Goal: Information Seeking & Learning: Learn about a topic

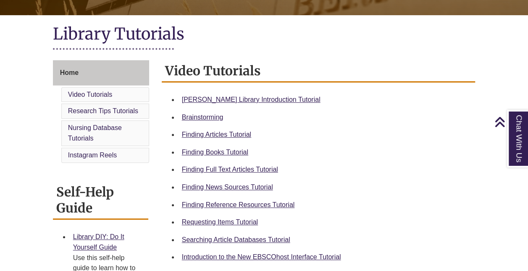
scroll to position [176, 0]
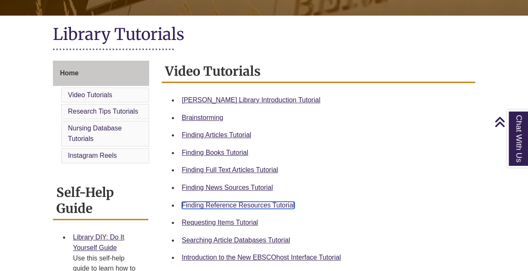
click at [218, 203] on link "Finding Reference Resources Tutorial" at bounding box center [238, 204] width 113 height 7
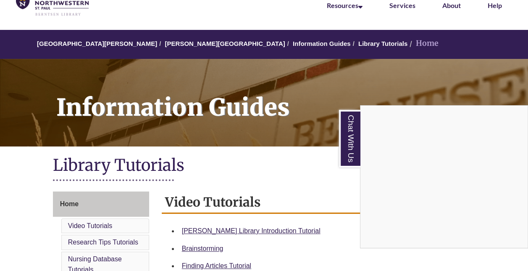
scroll to position [0, 0]
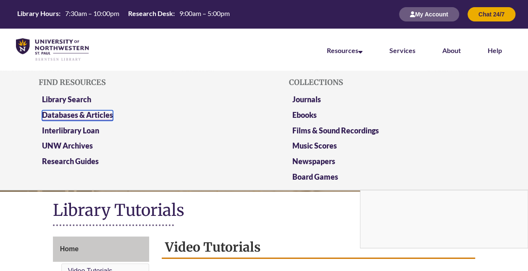
click at [100, 117] on link "Databases & Articles" at bounding box center [77, 115] width 71 height 11
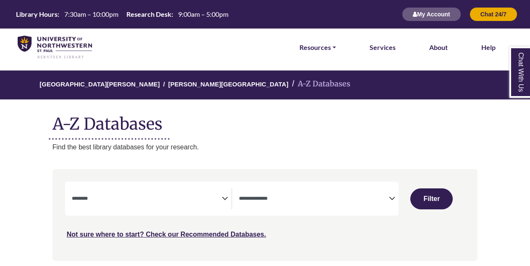
select select "Database Subject Filter"
select select "Database Types Filter"
click at [225, 199] on icon "Search filters" at bounding box center [225, 197] width 6 height 13
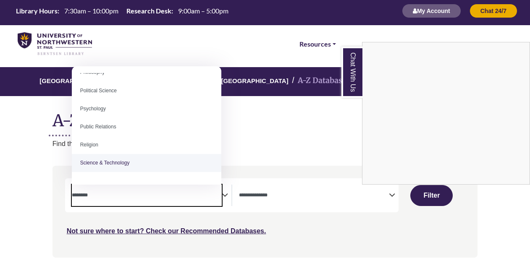
scroll to position [661, 0]
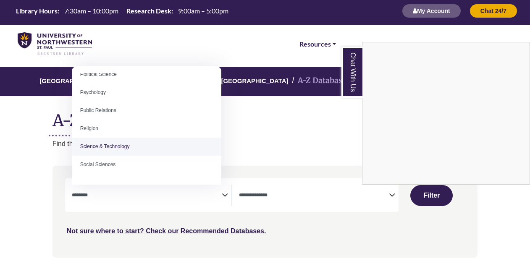
select select "*****"
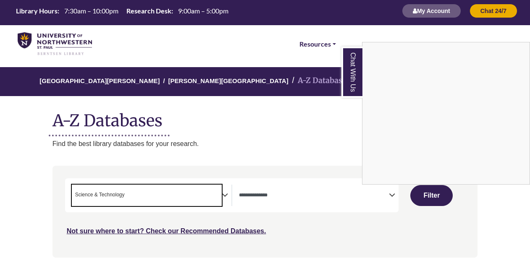
scroll to position [330, 0]
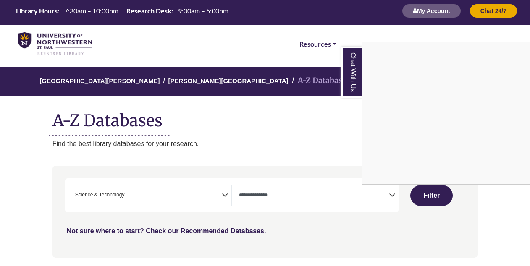
click at [255, 200] on div "Chat With Us" at bounding box center [265, 133] width 530 height 266
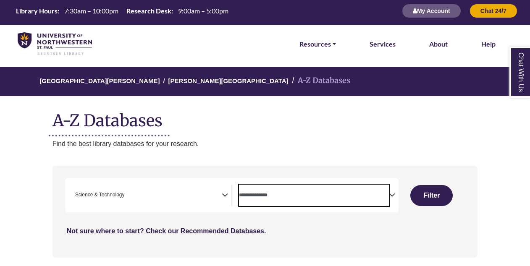
click at [386, 196] on textarea "Search" at bounding box center [314, 196] width 150 height 7
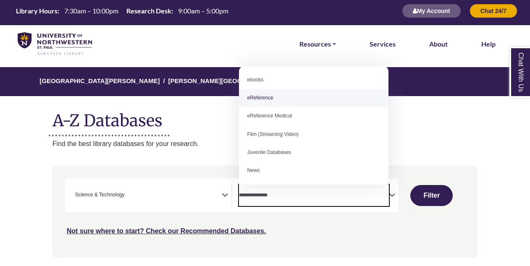
scroll to position [0, 0]
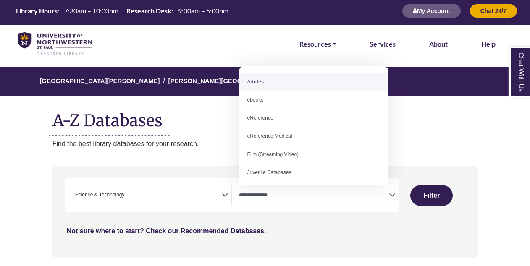
select select "*****"
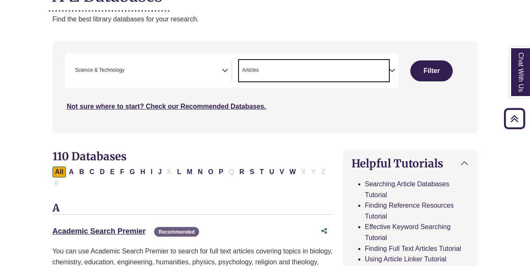
scroll to position [126, 0]
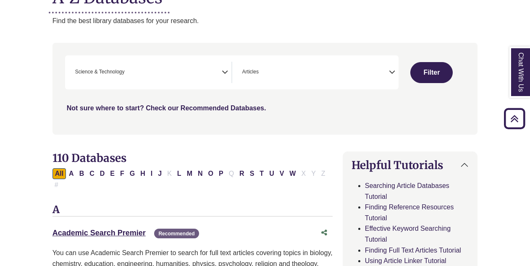
click at [172, 109] on link "Not sure where to start? Check our Recommended Databases." at bounding box center [167, 108] width 200 height 7
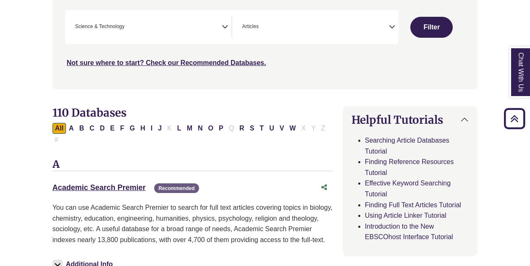
scroll to position [172, 0]
click at [95, 131] on button "C" at bounding box center [92, 128] width 10 height 11
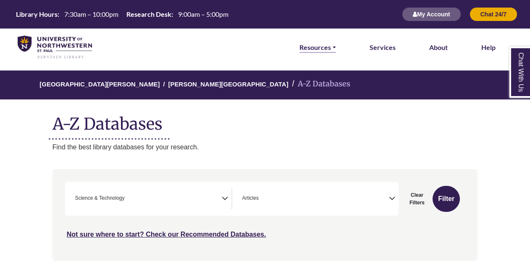
click at [327, 47] on link "Resources" at bounding box center [317, 47] width 37 height 11
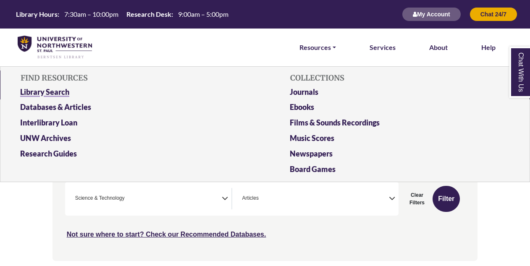
click at [51, 95] on link "Library Search" at bounding box center [130, 94] width 233 height 16
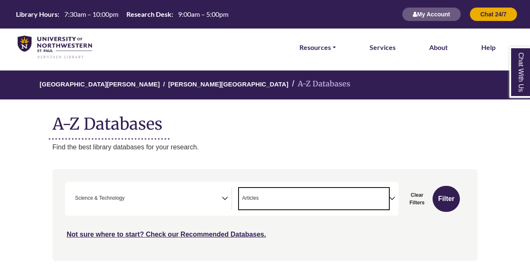
click at [299, 195] on span "× Articles" at bounding box center [314, 198] width 150 height 21
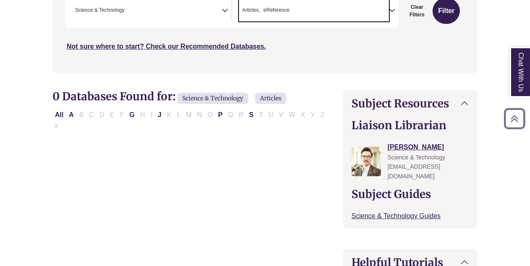
scroll to position [192, 0]
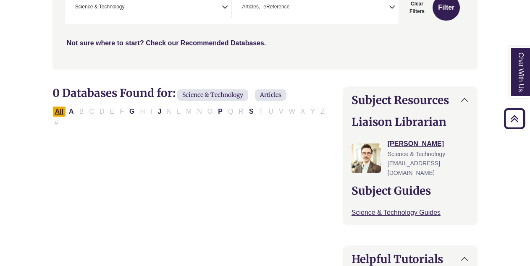
click at [55, 108] on button "All" at bounding box center [59, 111] width 13 height 11
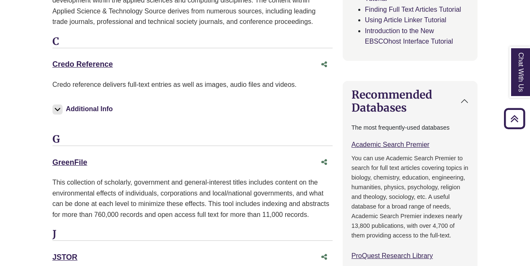
scroll to position [528, 0]
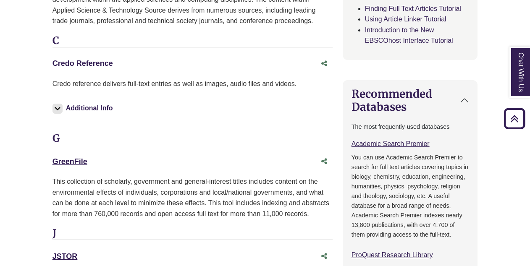
click at [89, 59] on link "Credo Reference This link opens in a new window" at bounding box center [83, 63] width 60 height 8
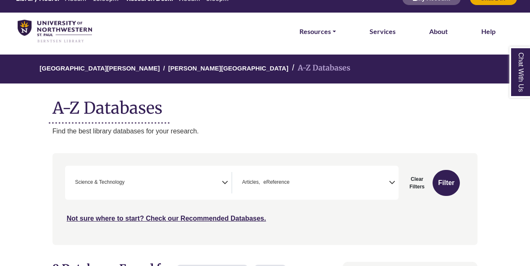
scroll to position [21, 0]
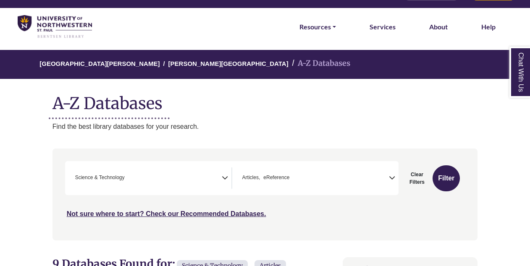
click at [390, 179] on icon "Search filters" at bounding box center [392, 177] width 6 height 13
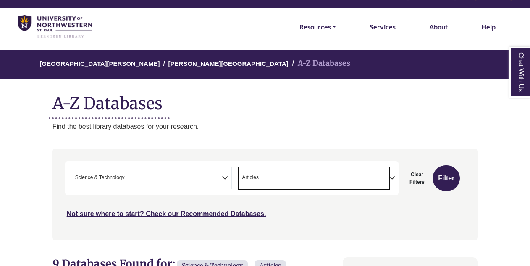
click at [316, 178] on span "× Articles" at bounding box center [314, 178] width 150 height 21
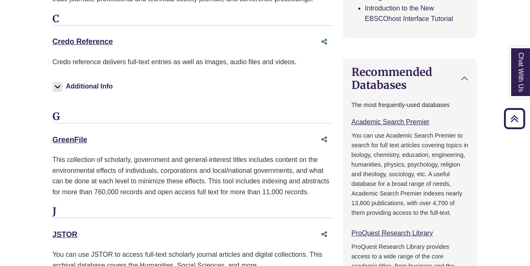
scroll to position [550, 0]
click at [87, 37] on link "Credo Reference This link opens in a new window" at bounding box center [83, 41] width 60 height 8
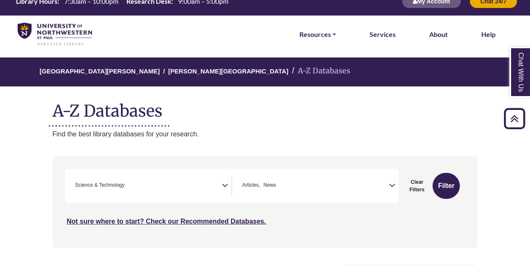
scroll to position [0, 0]
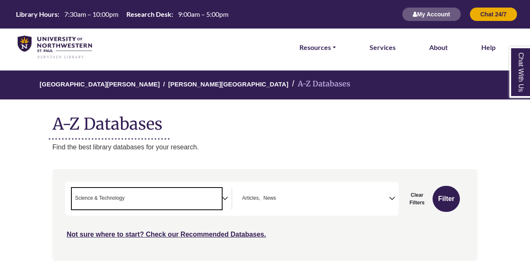
click at [220, 195] on span "× Science & Technology" at bounding box center [147, 198] width 150 height 21
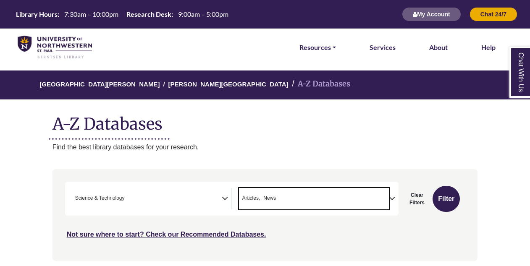
click at [386, 201] on span "× Articles × News" at bounding box center [314, 198] width 150 height 21
click at [341, 194] on span "× Articles" at bounding box center [314, 198] width 150 height 21
click at [362, 198] on span "× Articles × eReference" at bounding box center [314, 198] width 150 height 21
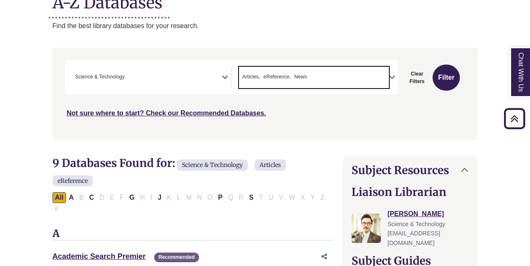
scroll to position [122, 0]
click at [69, 194] on button "A" at bounding box center [71, 197] width 10 height 11
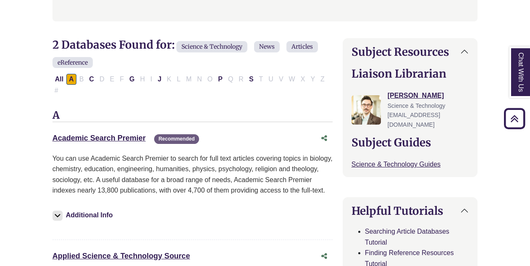
scroll to position [180, 0]
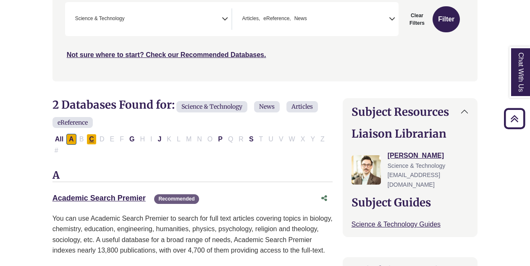
click at [89, 136] on button "C" at bounding box center [92, 139] width 10 height 11
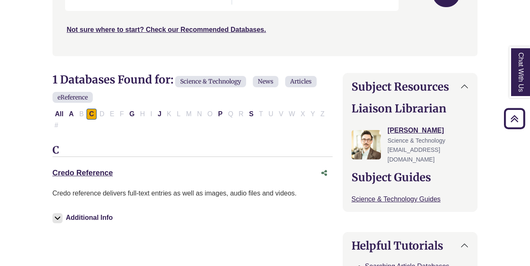
scroll to position [207, 0]
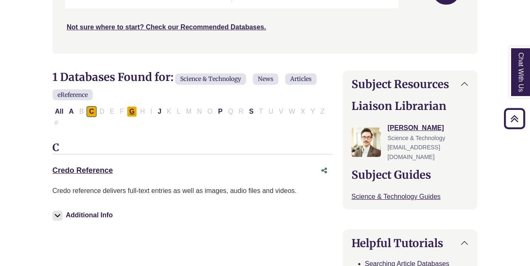
click at [129, 110] on button "G" at bounding box center [132, 111] width 10 height 11
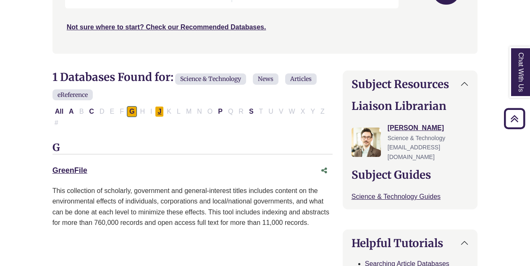
click at [157, 108] on button "J" at bounding box center [159, 111] width 9 height 11
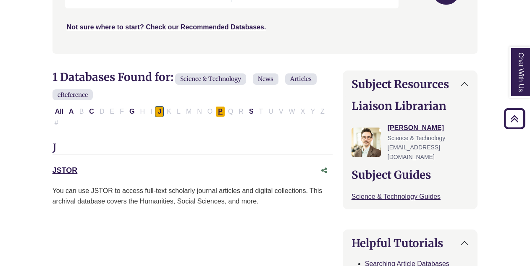
click at [215, 107] on button "P" at bounding box center [220, 111] width 10 height 11
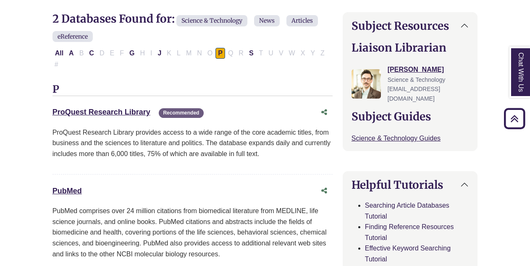
scroll to position [265, 0]
click at [100, 108] on link "ProQuest Research Library This link opens in a new window" at bounding box center [102, 112] width 98 height 8
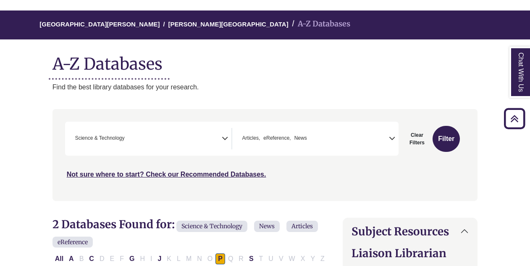
scroll to position [0, 0]
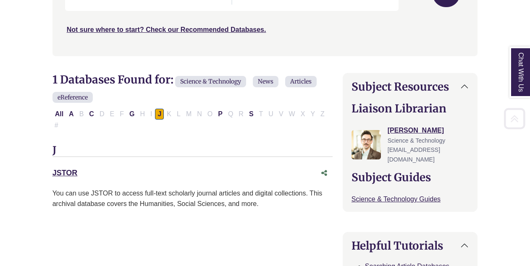
scroll to position [207, 0]
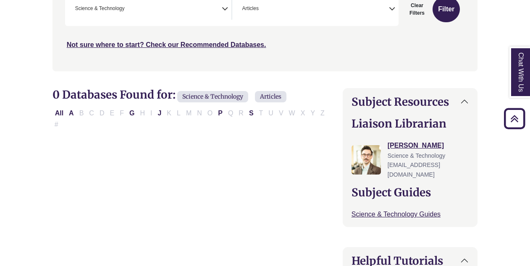
scroll to position [192, 0]
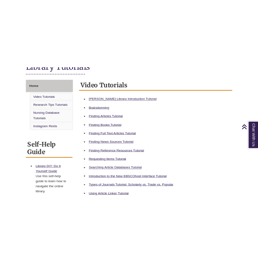
scroll to position [211, 0]
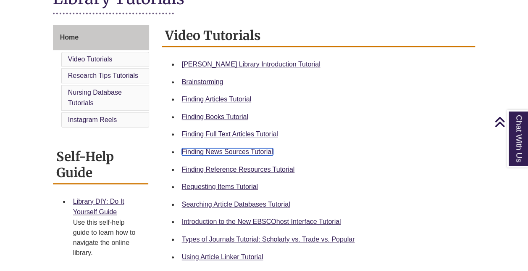
click at [205, 150] on link "Finding News Sources Tutorial" at bounding box center [227, 151] width 91 height 7
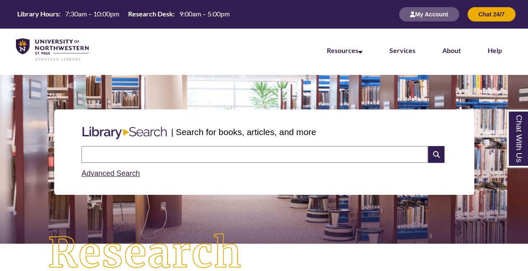
click at [151, 160] on input "text" at bounding box center [254, 154] width 347 height 17
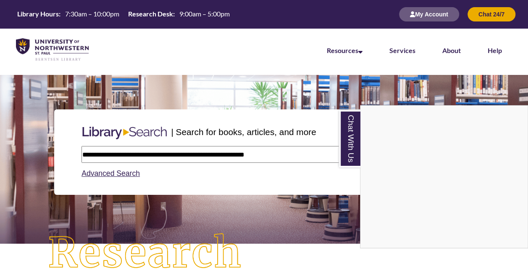
type input "**********"
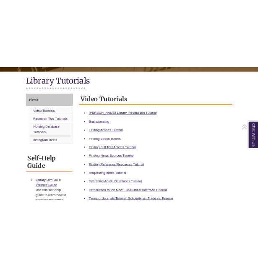
scroll to position [202, 0]
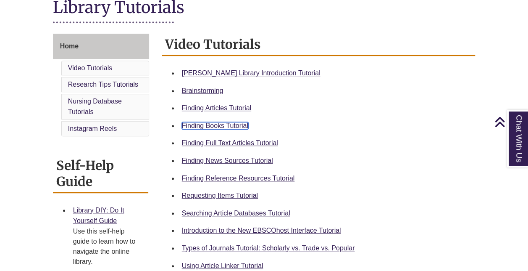
click at [234, 125] on link "Finding Books Tutorial" at bounding box center [215, 125] width 66 height 7
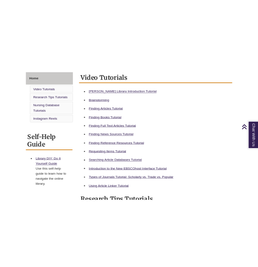
scroll to position [227, 0]
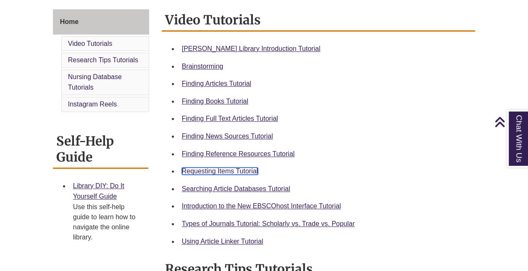
click at [194, 170] on link "Requesting Items Tutorial" at bounding box center [220, 170] width 76 height 7
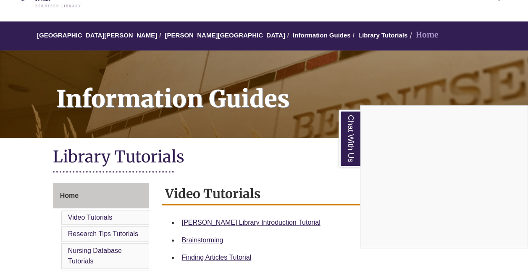
scroll to position [0, 0]
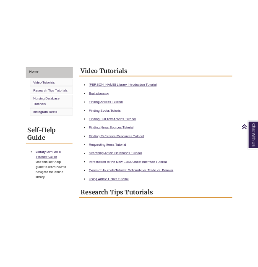
scroll to position [242, 0]
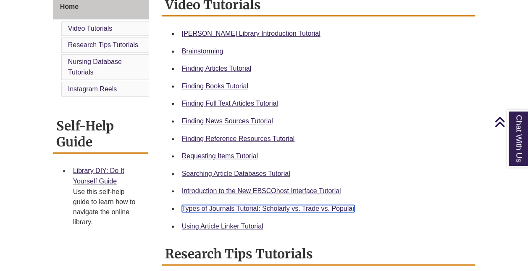
click at [211, 208] on link "Types of Journals Tutorial: Scholarly vs. Trade vs. Popular" at bounding box center [268, 208] width 173 height 7
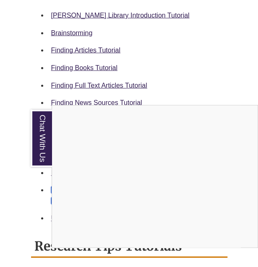
scroll to position [451, 0]
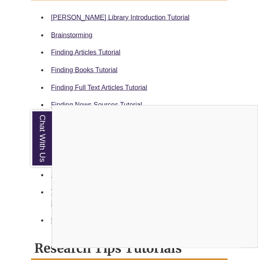
click at [87, 39] on div "Chat With Us" at bounding box center [129, 133] width 258 height 267
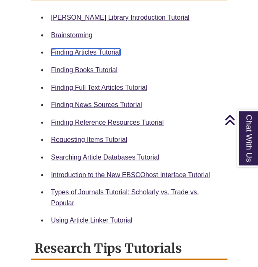
click at [76, 49] on link "Finding Articles Tutorial" at bounding box center [85, 52] width 69 height 7
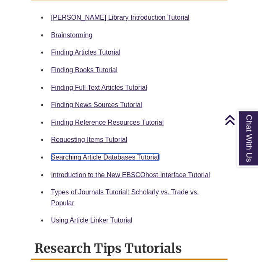
click at [62, 154] on link "Searching Article Databases Tutorial" at bounding box center [105, 157] width 108 height 7
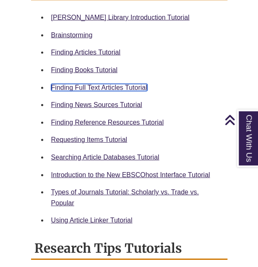
click at [86, 84] on link "Finding Full Text Articles Tutorial" at bounding box center [99, 87] width 96 height 7
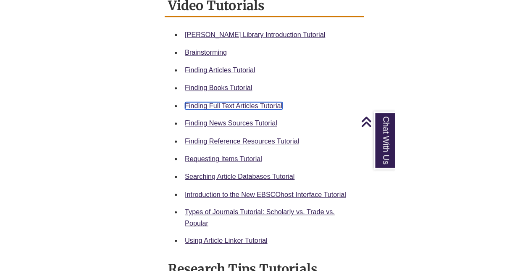
scroll to position [433, 0]
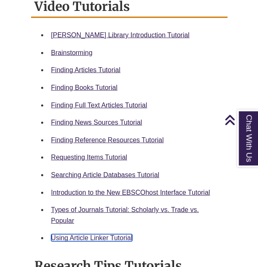
click at [92, 234] on link "Using Article Linker Tutorial" at bounding box center [91, 237] width 81 height 7
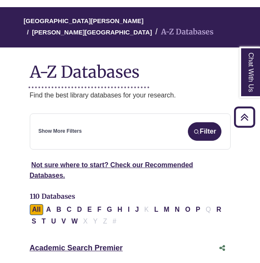
scroll to position [89, 0]
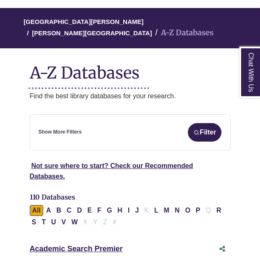
click at [46, 128] on link "Show More Filters" at bounding box center [60, 132] width 43 height 8
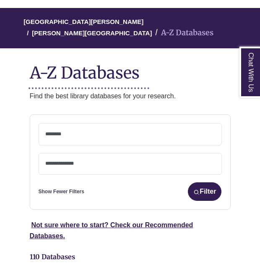
click at [50, 131] on textarea "Search" at bounding box center [130, 134] width 170 height 7
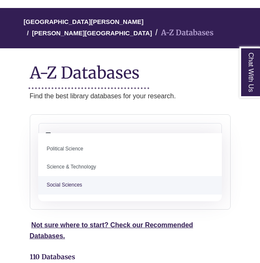
type textarea "***"
select select "******"
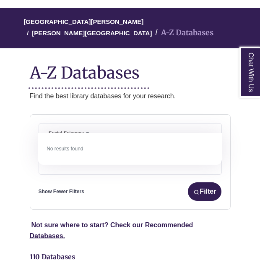
type textarea "*"
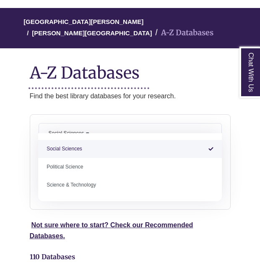
type textarea "*"
select select "Database Subject Filter"
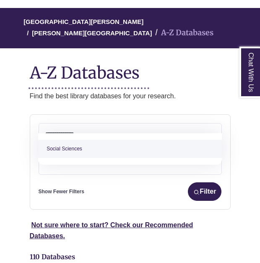
type textarea "**********"
select select "******"
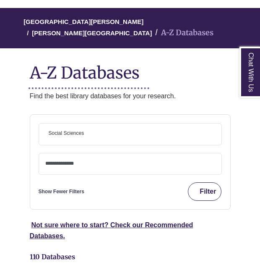
click at [207, 182] on button "Filter" at bounding box center [205, 191] width 34 height 18
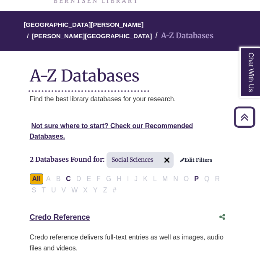
scroll to position [85, 0]
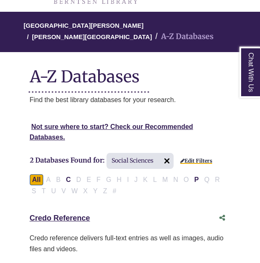
click at [198, 158] on link "Edit Filters" at bounding box center [197, 161] width 32 height 6
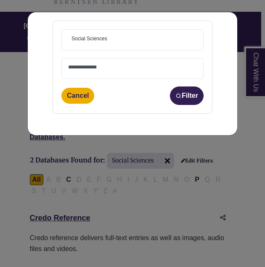
click at [110, 59] on span at bounding box center [132, 68] width 129 height 20
click at [32, 133] on div "**********" at bounding box center [132, 73] width 209 height 123
click at [192, 96] on button "Filter" at bounding box center [187, 96] width 34 height 18
select select "Database Types Filter"
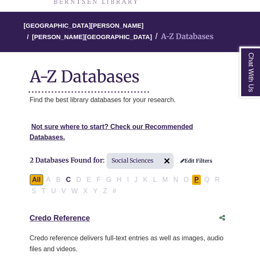
click at [195, 174] on button "P" at bounding box center [197, 179] width 10 height 11
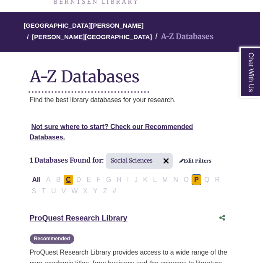
click at [68, 174] on button "C" at bounding box center [68, 179] width 10 height 11
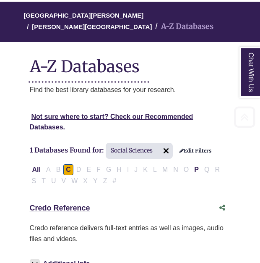
scroll to position [96, 0]
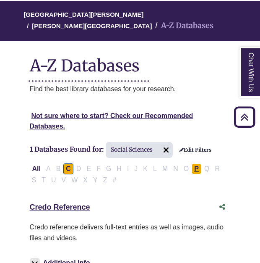
click at [193, 163] on button "P" at bounding box center [197, 168] width 10 height 11
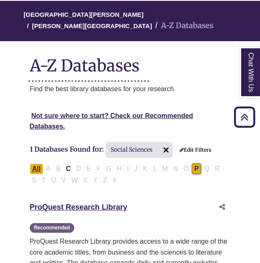
click at [39, 163] on button "All" at bounding box center [36, 168] width 13 height 11
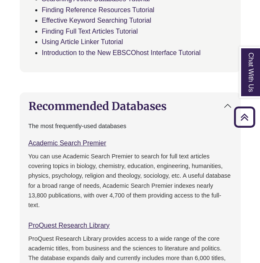
scroll to position [684, 0]
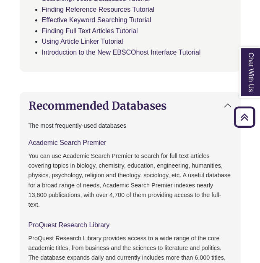
click at [61, 139] on link "Academic Search Premier This link opens in a new window" at bounding box center [68, 142] width 78 height 7
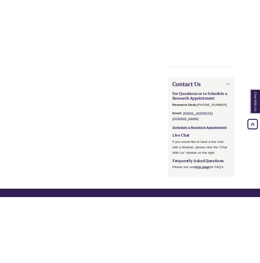
scroll to position [1147, 0]
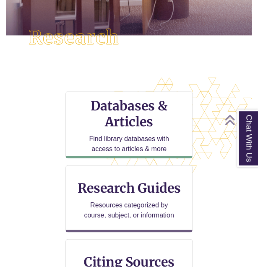
scroll to position [218, 0]
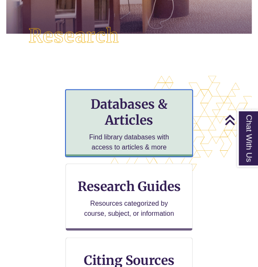
click at [132, 124] on h3 "Databases & Articles" at bounding box center [129, 112] width 113 height 32
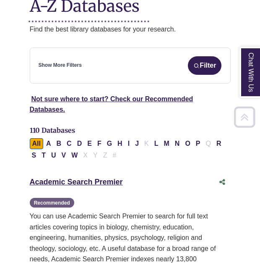
scroll to position [156, 0]
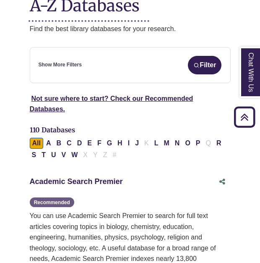
click at [92, 177] on link "Academic Search Premier This link opens in a new window" at bounding box center [76, 181] width 93 height 8
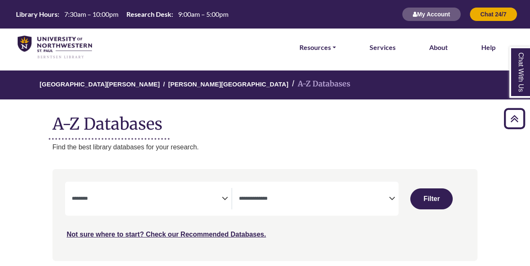
select select "Database Subject Filter"
select select "Database Types Filter"
